Goal: Task Accomplishment & Management: Use online tool/utility

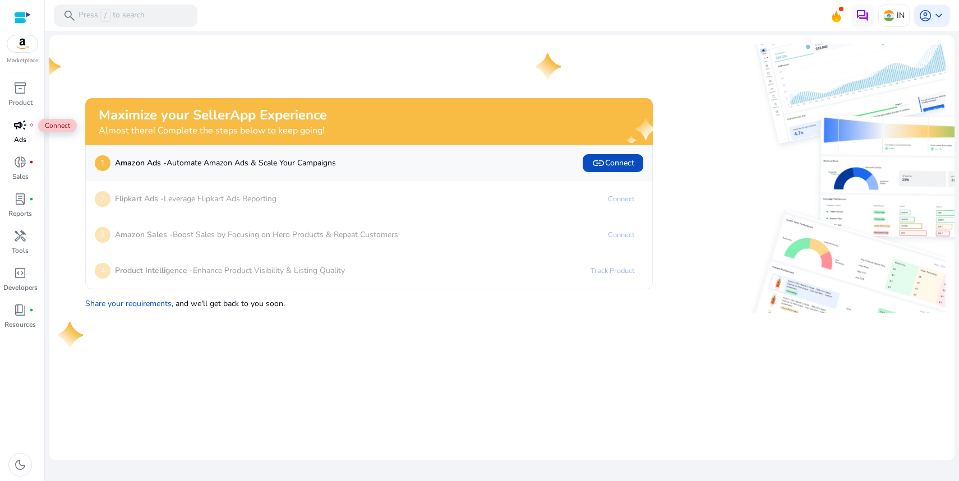
click at [25, 125] on span "campaign" at bounding box center [19, 124] width 13 height 13
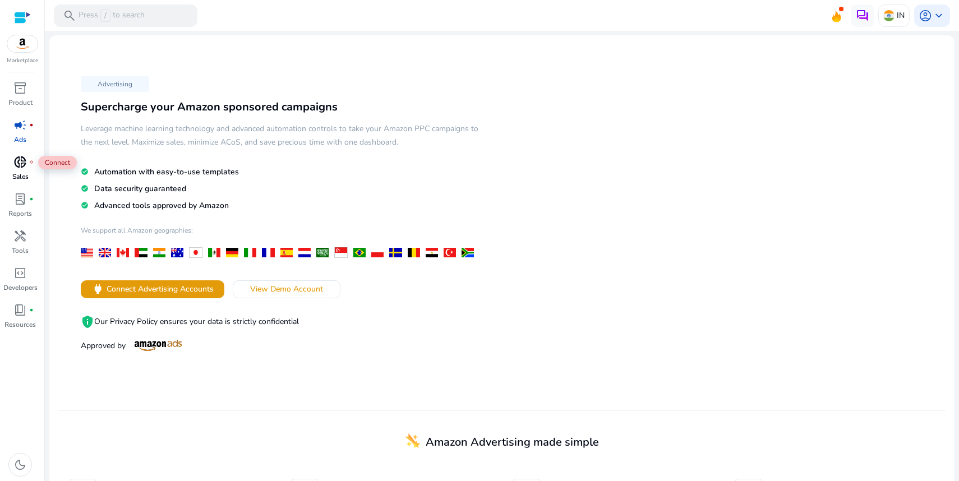
click at [24, 163] on span "donut_small" at bounding box center [19, 161] width 13 height 13
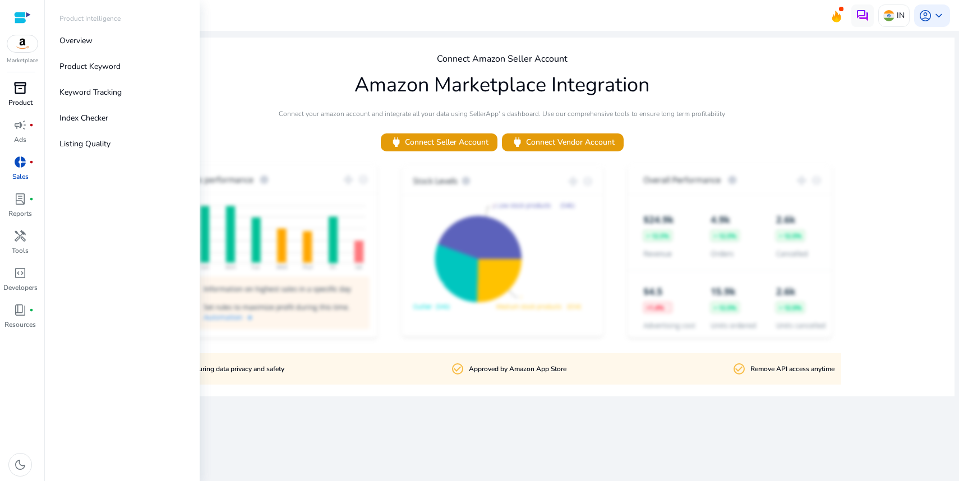
click at [21, 88] on span "inventory_2" at bounding box center [19, 87] width 13 height 13
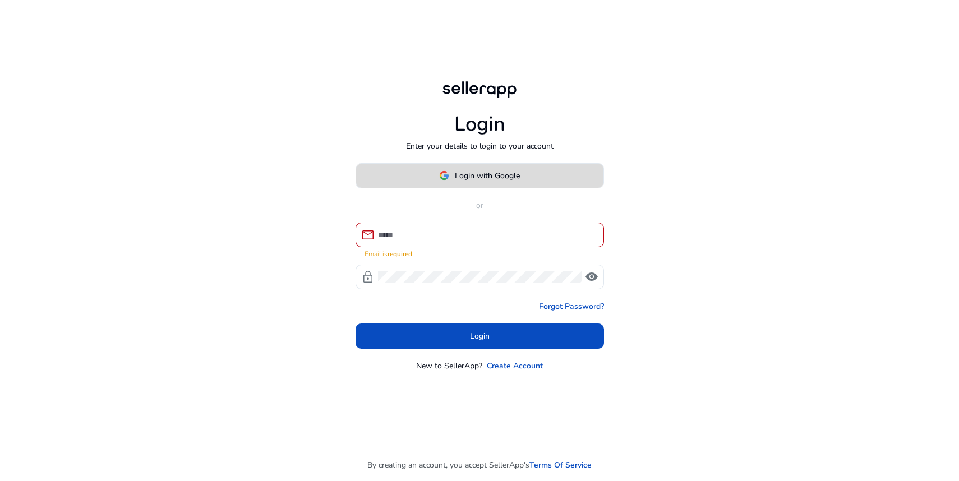
click at [389, 181] on span at bounding box center [479, 175] width 247 height 27
